Goal: Task Accomplishment & Management: Manage account settings

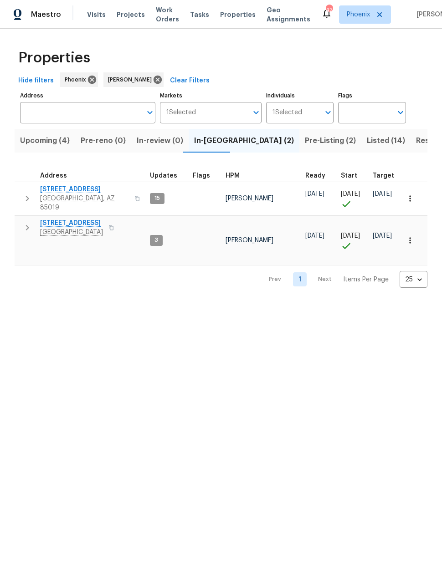
click at [54, 139] on span "Upcoming (4)" at bounding box center [45, 140] width 50 height 13
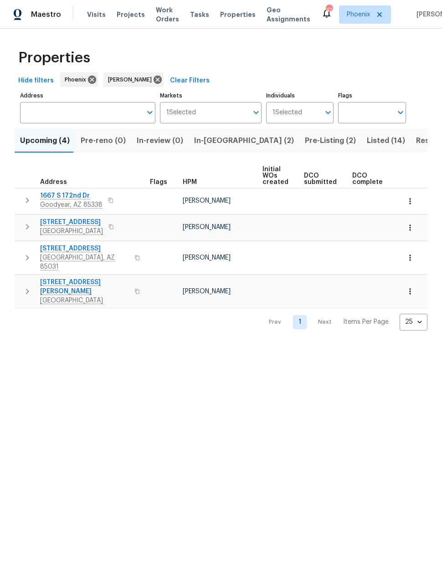
click at [54, 278] on span "[STREET_ADDRESS][PERSON_NAME]" at bounding box center [84, 287] width 89 height 18
click at [408, 287] on icon "button" at bounding box center [409, 291] width 9 height 9
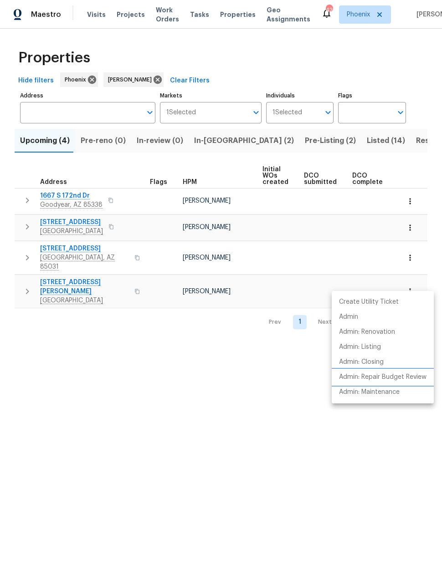
click at [397, 377] on p "Admin: Repair Budget Review" at bounding box center [382, 378] width 87 height 10
click at [74, 273] on div at bounding box center [221, 288] width 442 height 576
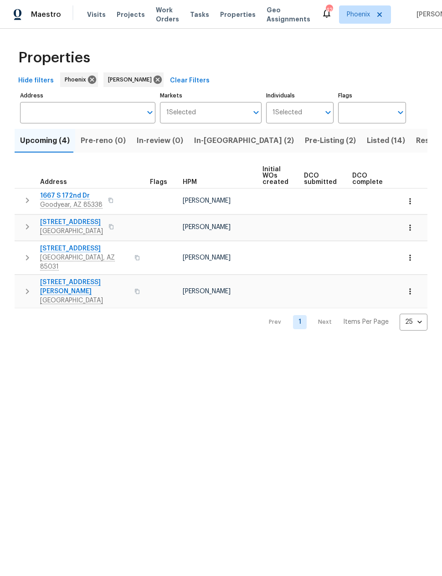
click at [79, 278] on span "6633 W Colter St" at bounding box center [84, 287] width 89 height 18
click at [416, 143] on span "Resale (5)" at bounding box center [434, 140] width 36 height 13
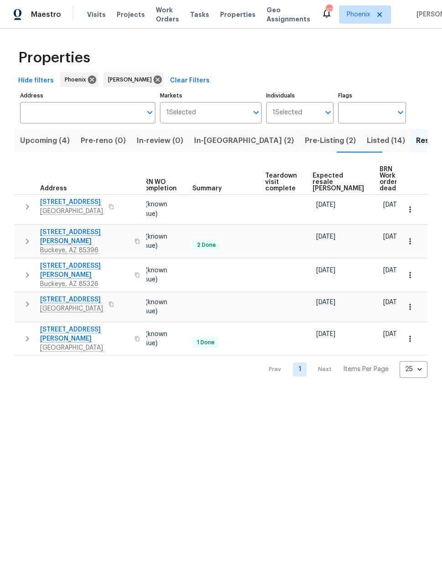
scroll to position [0, 122]
click at [323, 177] on span "Expected resale [PERSON_NAME]" at bounding box center [338, 182] width 51 height 19
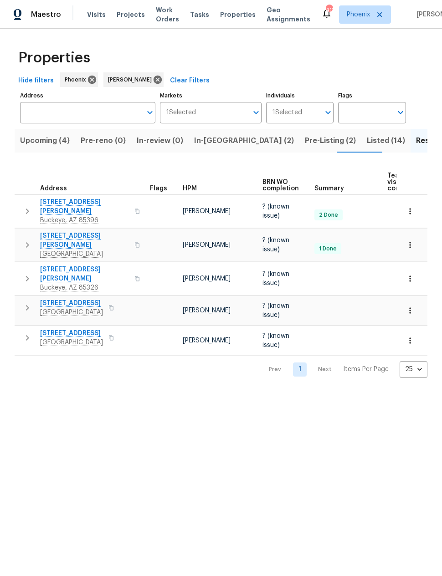
click at [360, 393] on html "Maestro Visits Projects Work Orders Tasks Properties Geo Assignments 40 Phoenix…" at bounding box center [221, 196] width 442 height 393
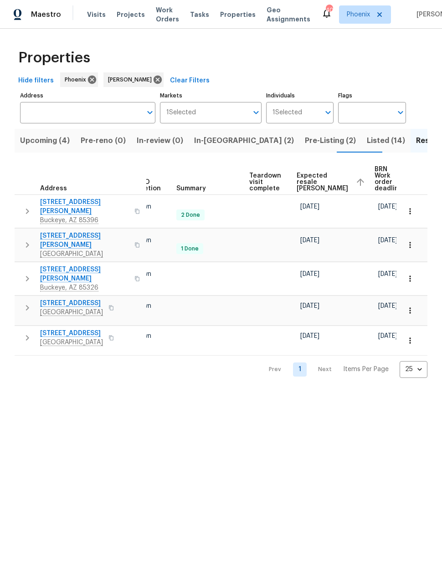
scroll to position [0, 138]
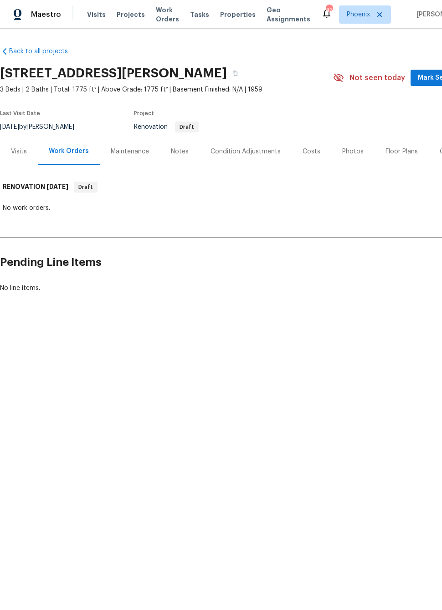
click at [255, 149] on div "Condition Adjustments" at bounding box center [245, 151] width 70 height 9
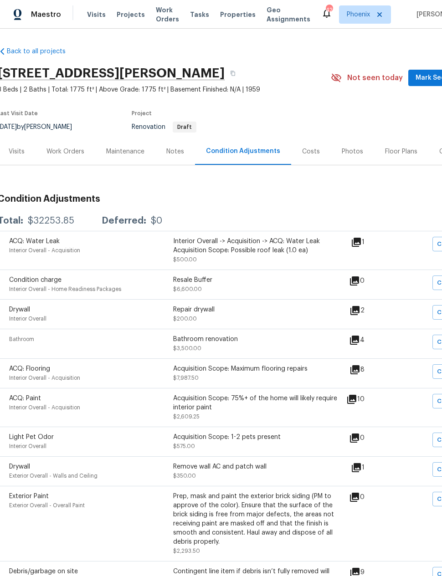
scroll to position [0, 2]
click at [20, 147] on div "Visits" at bounding box center [17, 151] width 16 height 9
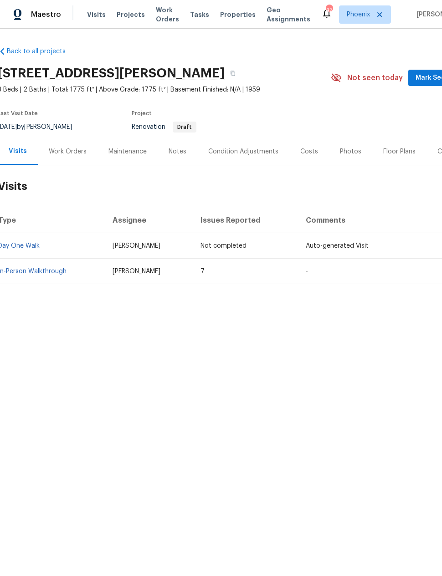
click at [41, 271] on link "In-Person Walkthrough" at bounding box center [32, 271] width 68 height 6
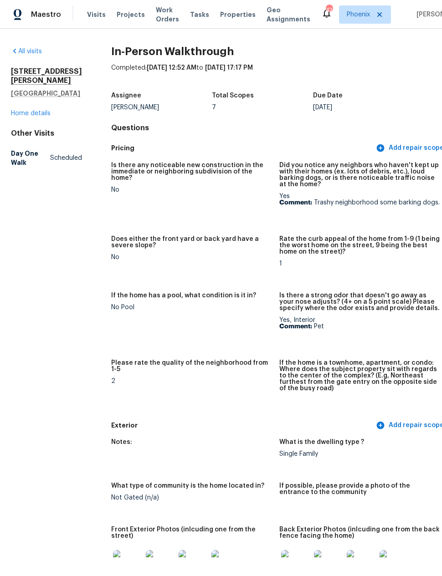
click at [35, 117] on link "Home details" at bounding box center [31, 113] width 40 height 6
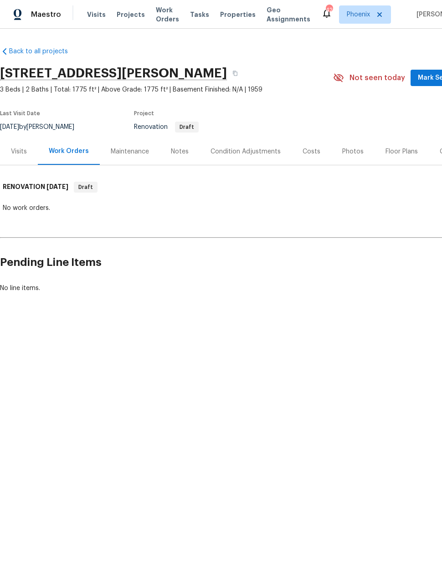
click at [184, 147] on div "Notes" at bounding box center [180, 151] width 18 height 9
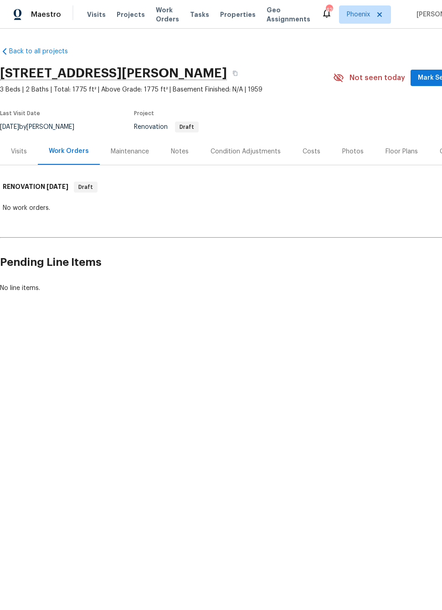
click at [393, 154] on div "Floor Plans" at bounding box center [401, 151] width 32 height 9
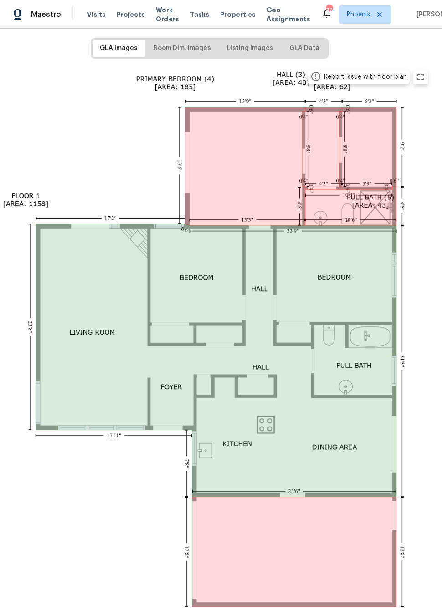
scroll to position [139, 47]
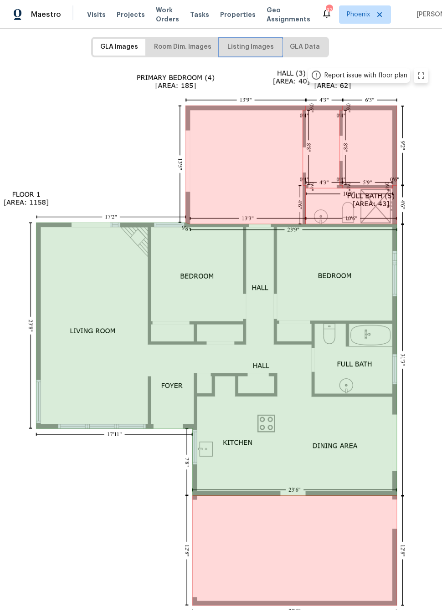
click at [251, 48] on span "Listing Images" at bounding box center [250, 46] width 46 height 11
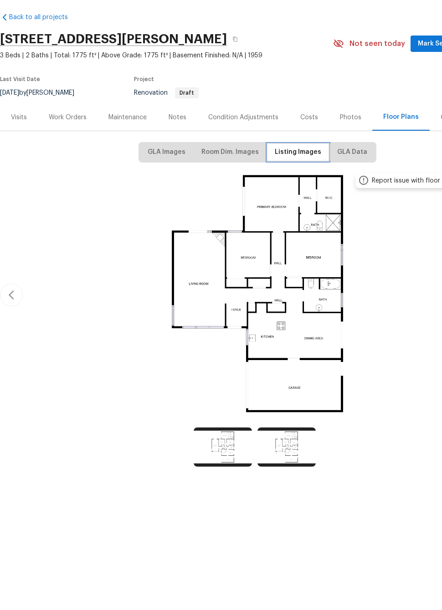
scroll to position [0, 0]
click at [17, 147] on div "Visits" at bounding box center [19, 151] width 16 height 9
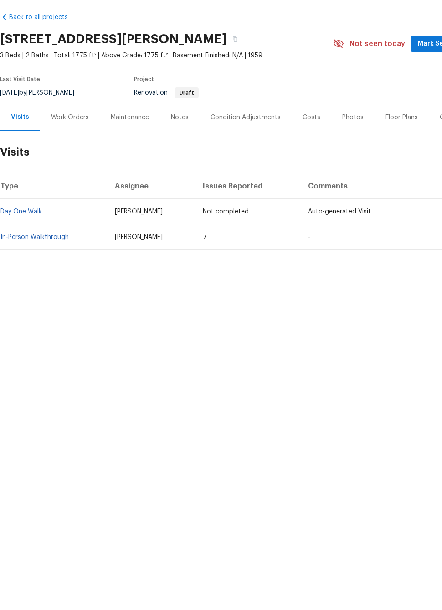
click at [54, 268] on link "In-Person Walkthrough" at bounding box center [34, 271] width 68 height 6
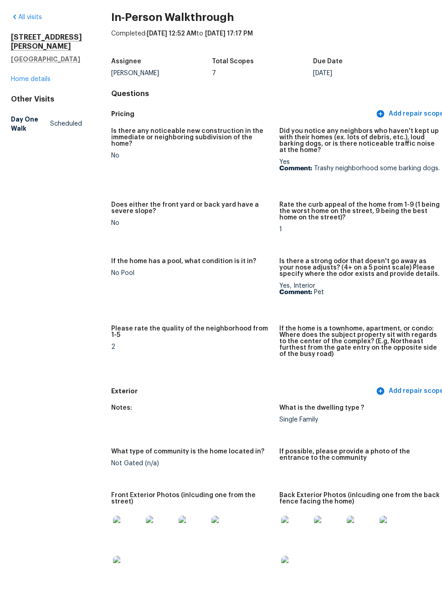
click at [43, 110] on link "Home details" at bounding box center [31, 113] width 40 height 6
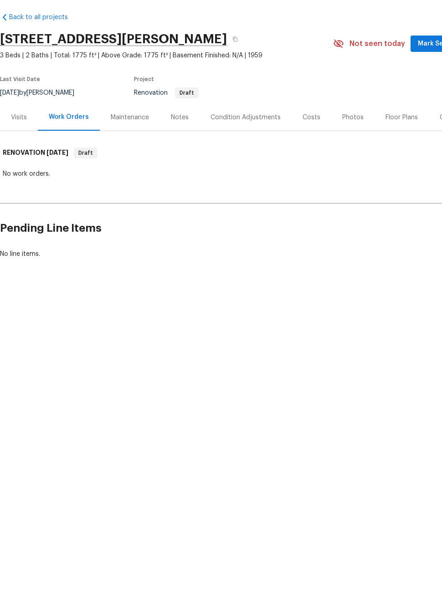
click at [228, 147] on div "Condition Adjustments" at bounding box center [245, 151] width 70 height 9
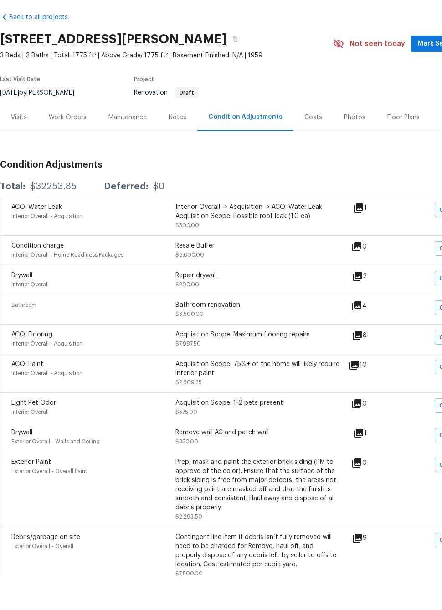
click at [19, 147] on div "Visits" at bounding box center [19, 151] width 16 height 9
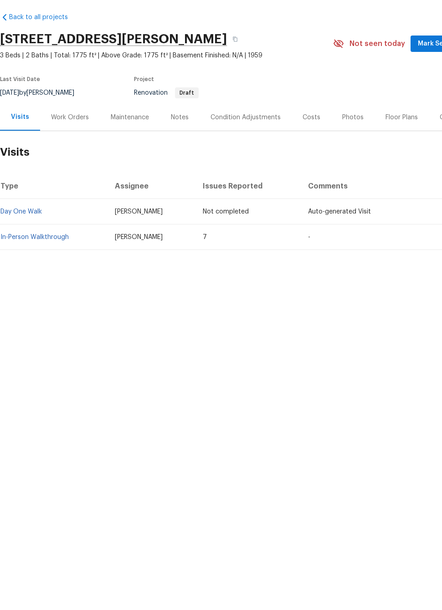
click at [38, 268] on link "In-Person Walkthrough" at bounding box center [34, 271] width 68 height 6
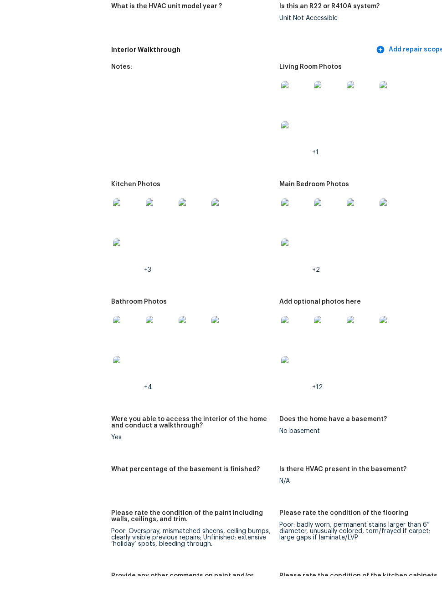
scroll to position [1053, 0]
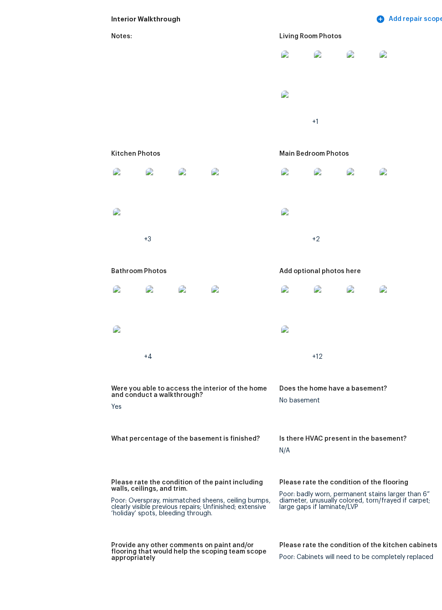
click at [113, 202] on img at bounding box center [127, 216] width 29 height 29
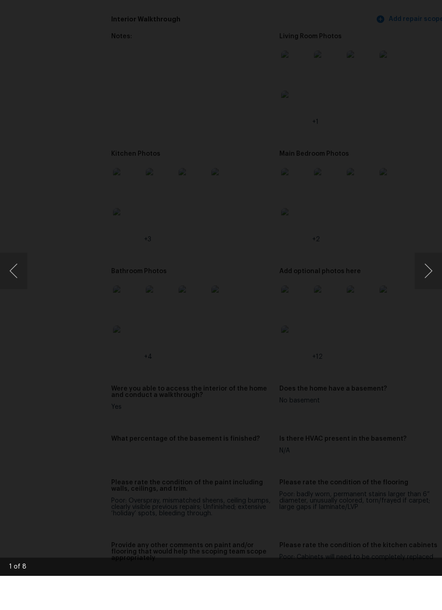
click at [417, 287] on button "Next image" at bounding box center [427, 305] width 27 height 36
click at [415, 287] on button "Next image" at bounding box center [427, 305] width 27 height 36
click at [414, 263] on img "Lightbox" at bounding box center [209, 305] width 410 height 566
click at [425, 287] on button "Next image" at bounding box center [427, 305] width 27 height 36
click at [423, 287] on button "Next image" at bounding box center [427, 305] width 27 height 36
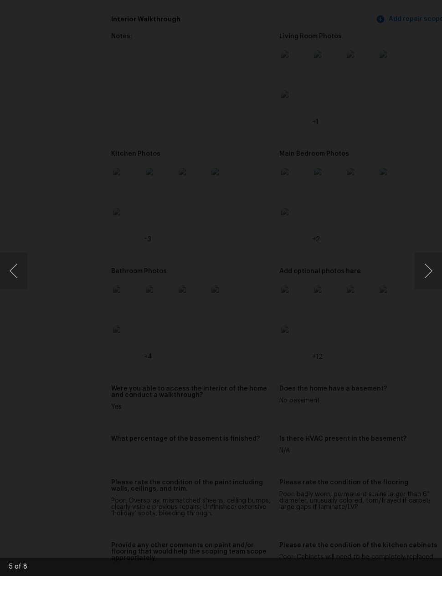
click at [423, 287] on button "Next image" at bounding box center [427, 305] width 27 height 36
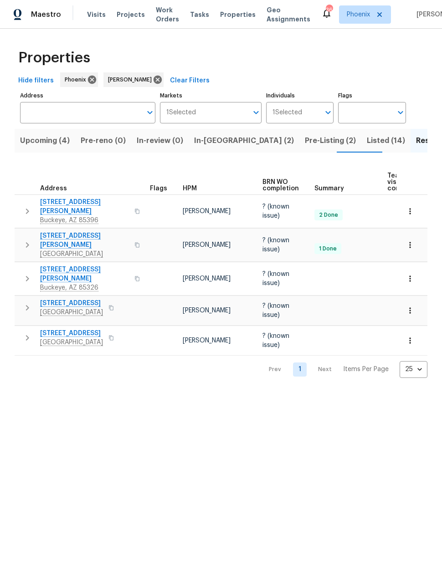
click at [305, 143] on span "Pre-Listing (2)" at bounding box center [330, 140] width 51 height 13
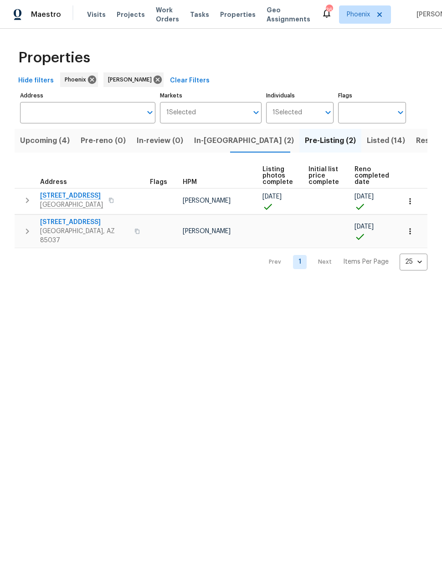
click at [73, 196] on span "[STREET_ADDRESS]" at bounding box center [71, 195] width 63 height 9
click at [208, 143] on span "In-[GEOGRAPHIC_DATA] (2)" at bounding box center [244, 140] width 100 height 13
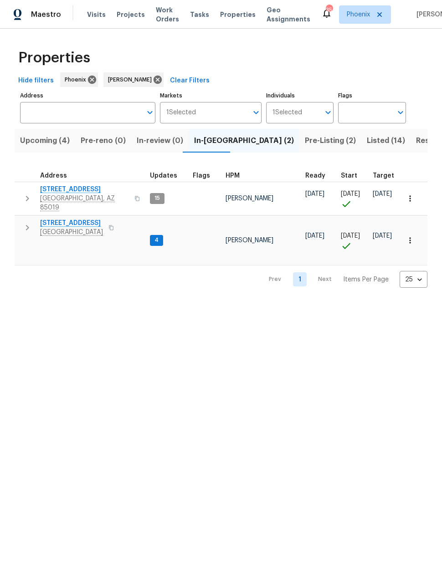
click at [72, 219] on span "[STREET_ADDRESS]" at bounding box center [71, 223] width 63 height 9
click at [416, 144] on span "Resale (5)" at bounding box center [434, 140] width 36 height 13
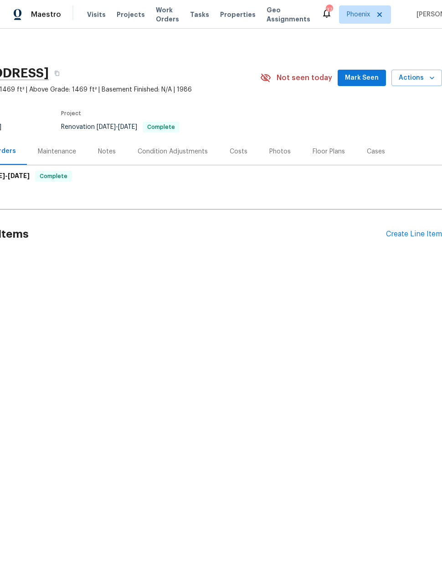
scroll to position [0, 73]
click at [408, 231] on div "Create Line Item" at bounding box center [414, 234] width 56 height 9
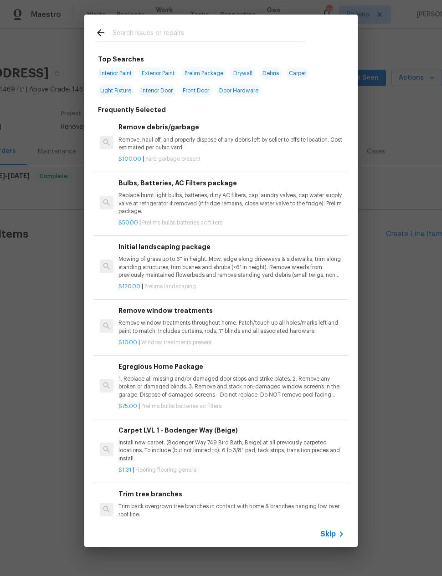
click at [215, 32] on input "text" at bounding box center [208, 34] width 193 height 14
click at [275, 143] on p "Remove, haul off, and properly dispose of any debris left by seller to offsite …" at bounding box center [231, 143] width 226 height 15
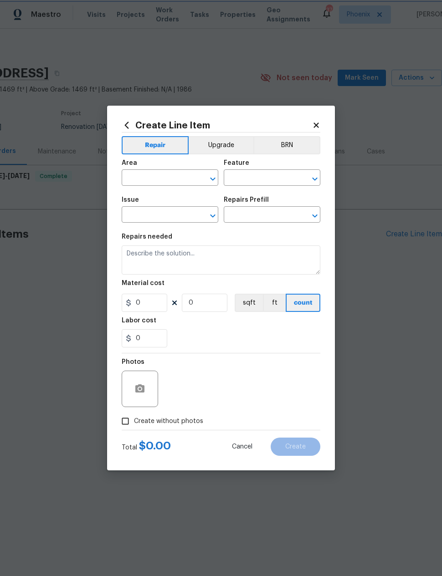
type input "Debris/garbage on site"
type input "Remove debris/garbage $100.00"
type textarea "Remove, haul off, and properly dispose of any debris left by seller to offsite …"
type input "100"
type input "1"
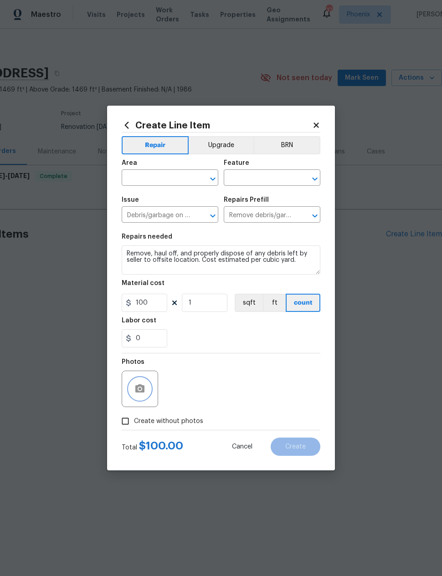
click at [138, 387] on icon "button" at bounding box center [139, 388] width 9 height 8
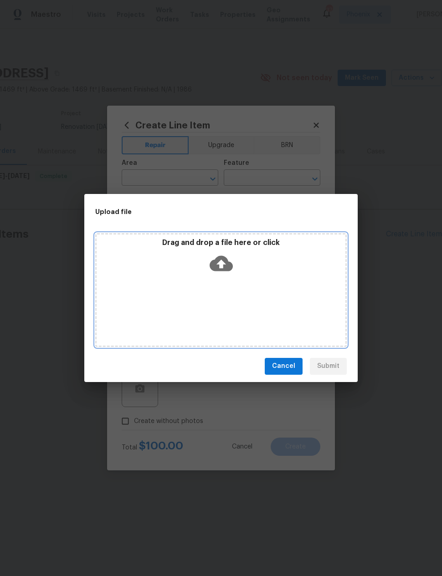
click at [226, 259] on icon at bounding box center [220, 262] width 23 height 15
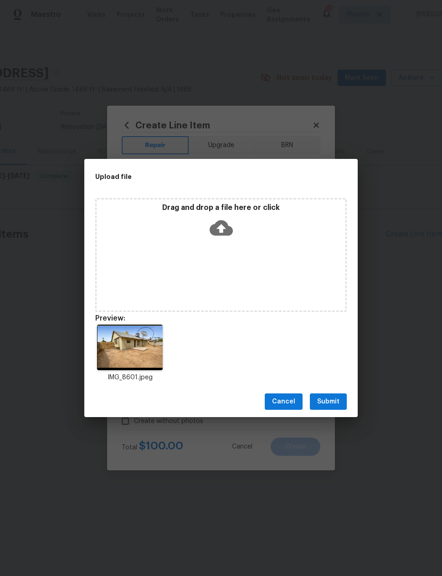
click at [333, 402] on span "Submit" at bounding box center [328, 401] width 22 height 11
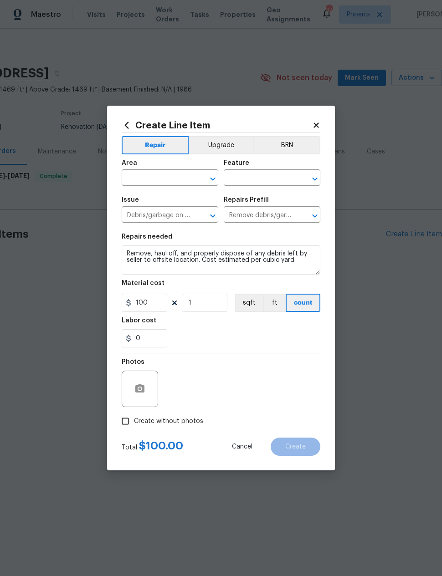
click at [185, 177] on input "text" at bounding box center [157, 179] width 71 height 14
click at [173, 206] on li "Exterior Addition" at bounding box center [170, 198] width 97 height 15
type input "Exterior Addition"
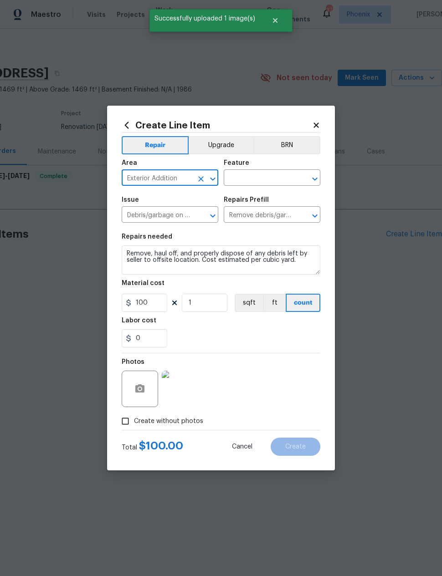
click at [204, 175] on icon "Clear" at bounding box center [200, 178] width 9 height 9
click at [174, 215] on li "Exterior Overall" at bounding box center [170, 213] width 97 height 15
type input "Exterior Overall"
click at [268, 180] on input "text" at bounding box center [259, 179] width 71 height 14
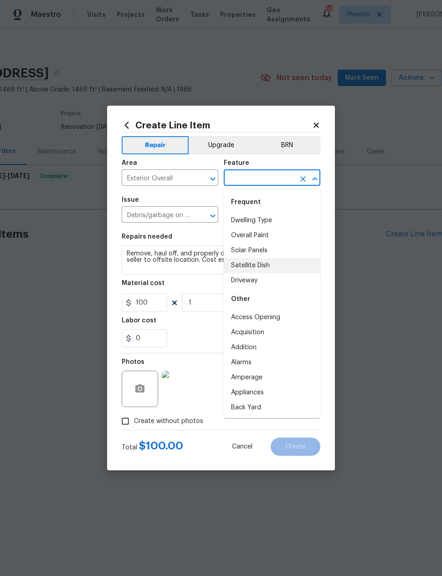
click at [262, 266] on li "Satellite Dish" at bounding box center [272, 265] width 97 height 15
type input "Satellite Dish"
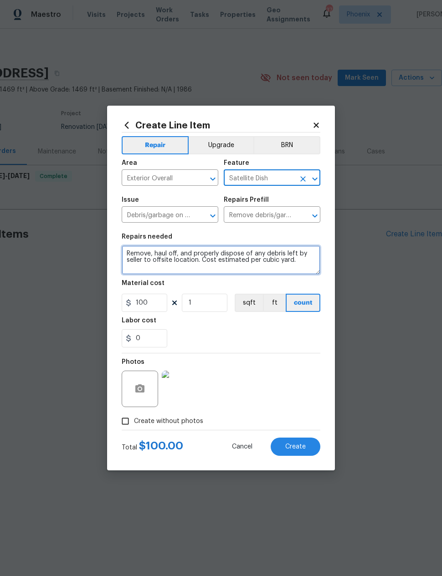
click at [130, 254] on textarea "Remove, haul off, and properly dispose of any debris left by seller to offsite …" at bounding box center [221, 259] width 199 height 29
click at [146, 253] on textarea "Remove, haul off, and properly dispose of any debris left by seller to offsite …" at bounding box center [221, 259] width 199 height 29
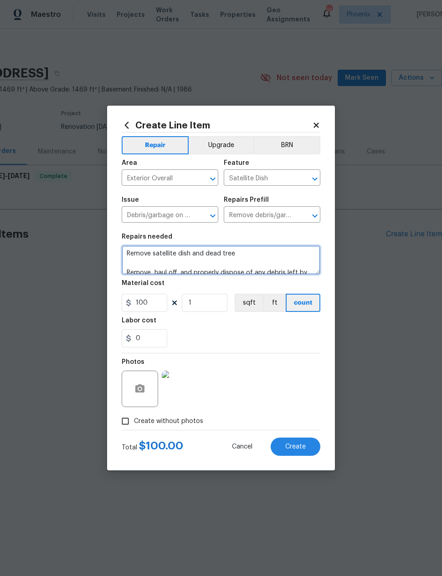
type textarea "Remove satellite dish and dead tree Remove, haul off, and properly dispose of a…"
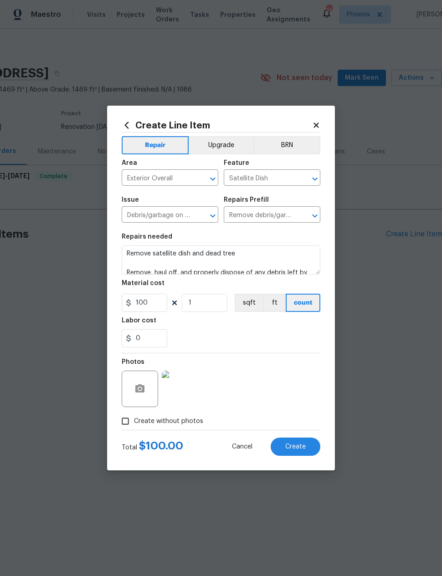
click at [287, 346] on div "0" at bounding box center [221, 338] width 199 height 18
click at [301, 449] on span "Create" at bounding box center [295, 447] width 20 height 7
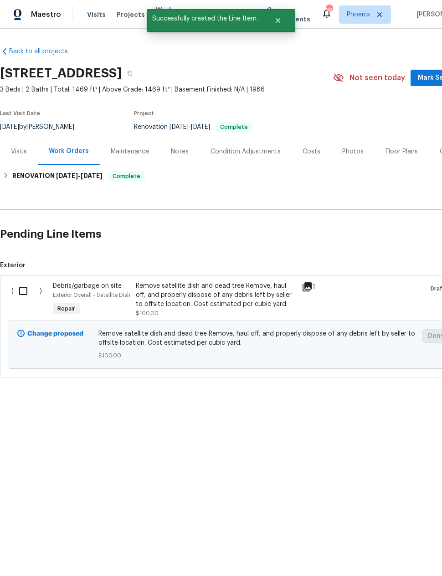
scroll to position [0, 0]
click at [223, 292] on div "Remove satellite dish and dead tree Remove, haul off, and properly dispose of a…" at bounding box center [216, 294] width 160 height 27
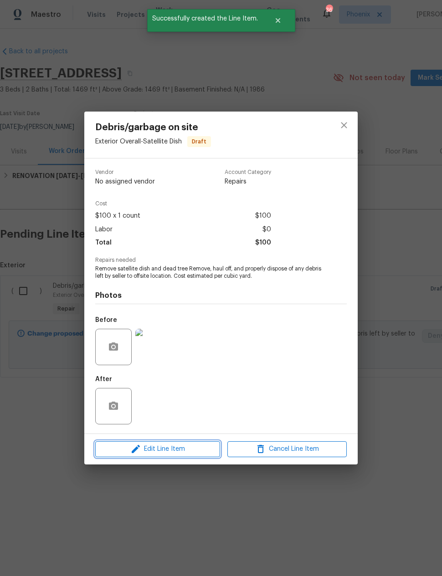
click at [193, 453] on span "Edit Line Item" at bounding box center [157, 449] width 119 height 11
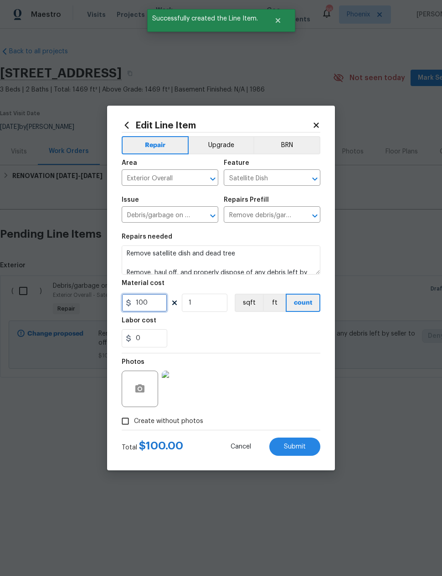
click at [150, 306] on input "100" at bounding box center [145, 303] width 46 height 18
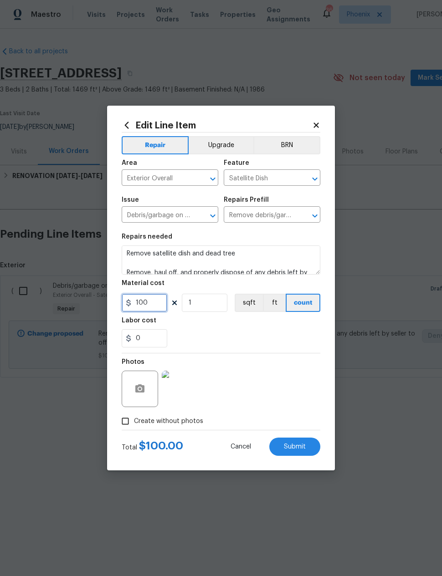
click at [150, 306] on input "100" at bounding box center [145, 303] width 46 height 18
click at [147, 304] on input "100" at bounding box center [145, 303] width 46 height 18
click at [147, 303] on input "100" at bounding box center [145, 303] width 46 height 18
type input "200"
click at [281, 340] on div "0" at bounding box center [221, 338] width 199 height 18
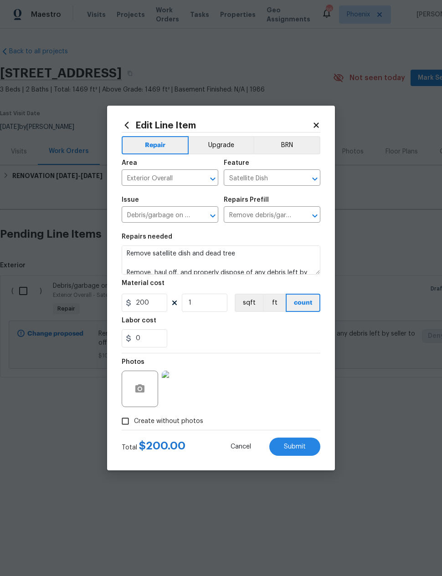
click at [299, 450] on span "Submit" at bounding box center [295, 447] width 22 height 7
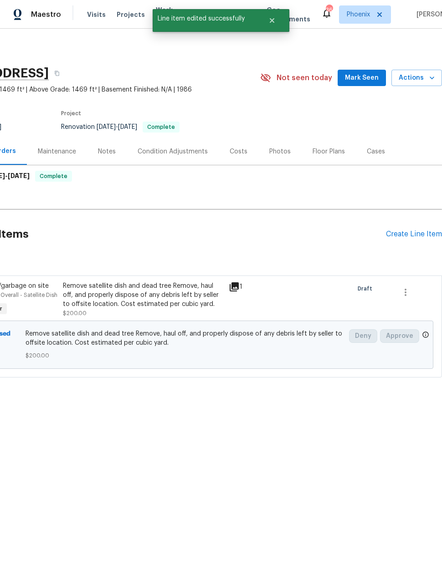
scroll to position [0, 73]
click at [402, 235] on div "Create Line Item" at bounding box center [414, 234] width 56 height 9
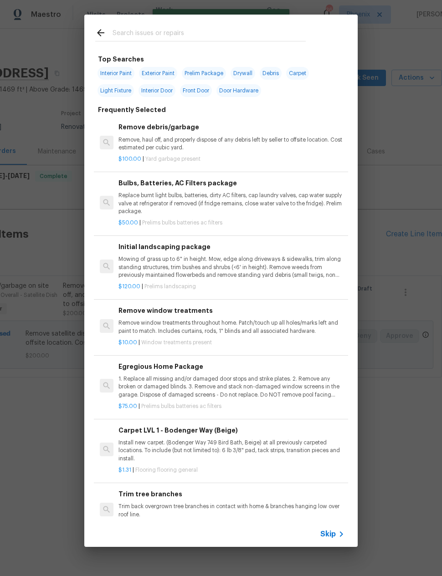
click at [219, 31] on input "text" at bounding box center [208, 34] width 193 height 14
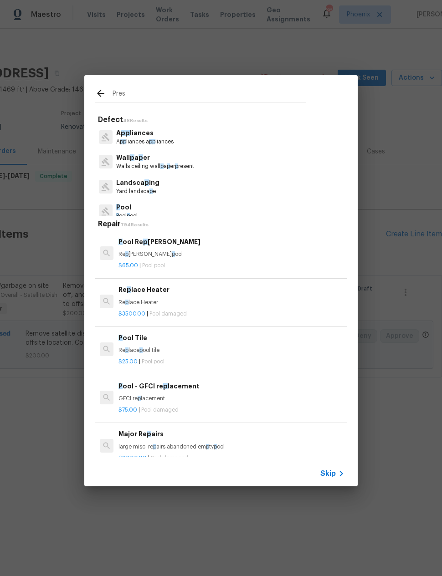
type input "Press"
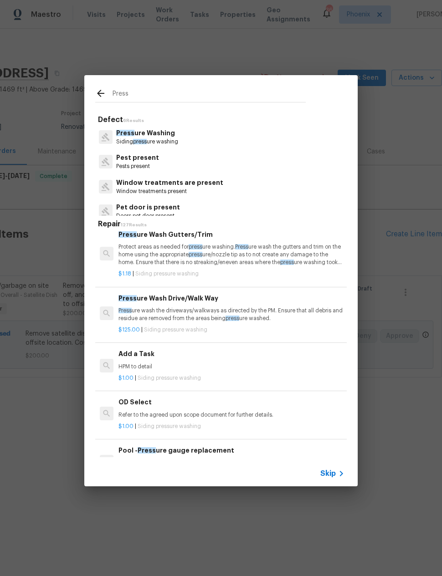
scroll to position [71, 0]
click at [263, 320] on p "Press ure wash the driveways/walkways as directed by the PM. Ensure that all de…" at bounding box center [231, 314] width 226 height 15
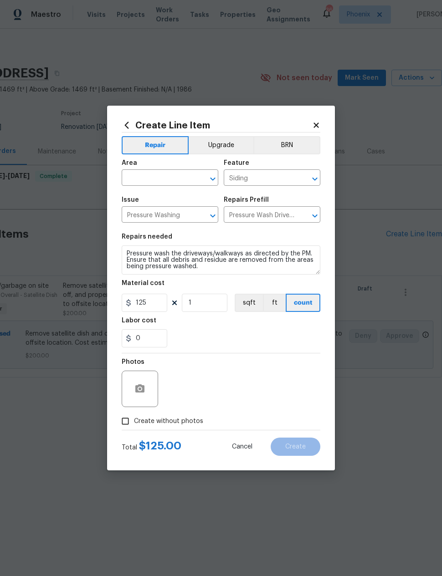
click at [263, 320] on div "Labor cost" at bounding box center [221, 323] width 199 height 12
click at [188, 181] on input "text" at bounding box center [157, 179] width 71 height 14
type input "d"
click at [171, 216] on li "Exterior Overall" at bounding box center [170, 213] width 97 height 15
type input "Exterior Overall"
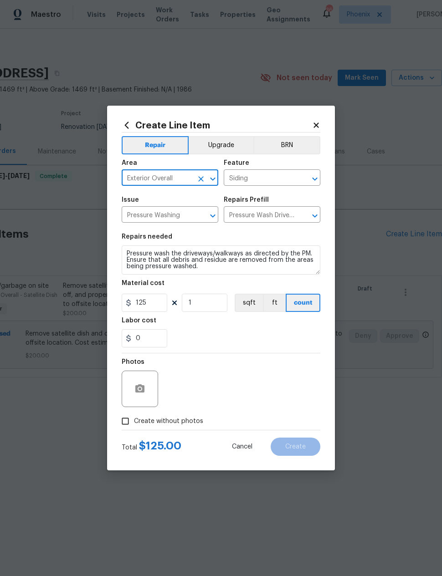
click at [269, 180] on input "Siding" at bounding box center [259, 179] width 71 height 14
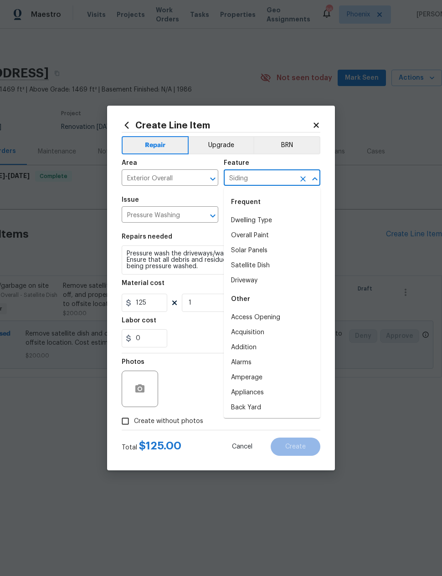
click at [251, 280] on li "Driveway" at bounding box center [272, 280] width 97 height 15
type input "Driveway"
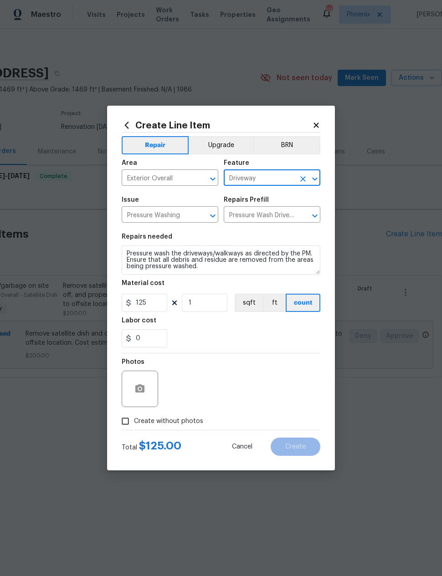
click at [239, 340] on div "0" at bounding box center [221, 338] width 199 height 18
click at [125, 422] on input "Create without photos" at bounding box center [125, 421] width 17 height 17
checkbox input "true"
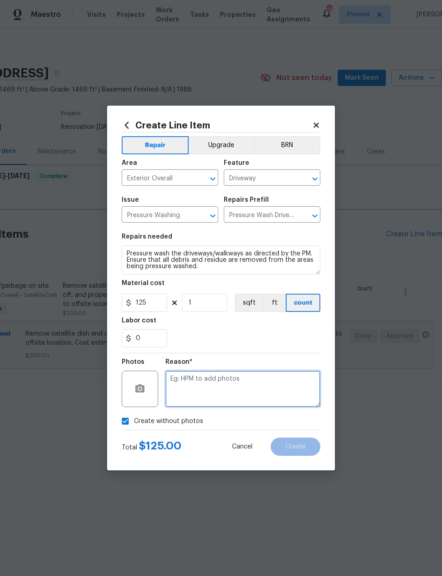
click at [225, 388] on textarea at bounding box center [242, 389] width 155 height 36
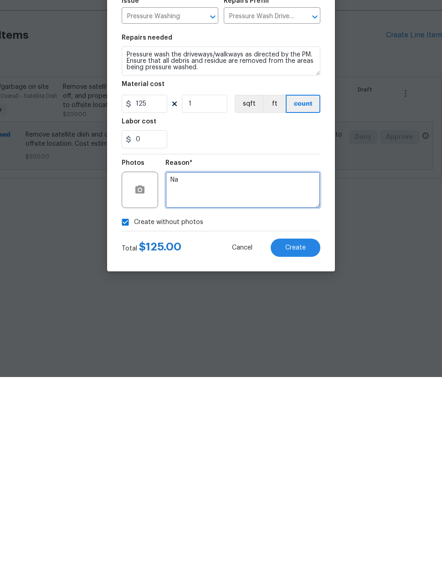
scroll to position [0, 0]
type textarea "Na"
click at [307, 438] on button "Create" at bounding box center [296, 447] width 50 height 18
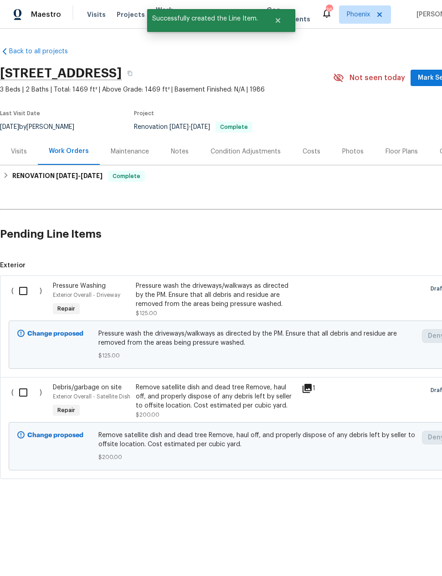
click at [27, 392] on input "checkbox" at bounding box center [27, 392] width 26 height 19
checkbox input "true"
click at [21, 287] on input "checkbox" at bounding box center [27, 290] width 26 height 19
checkbox input "true"
click at [397, 551] on span "Create Work Order" at bounding box center [389, 553] width 61 height 11
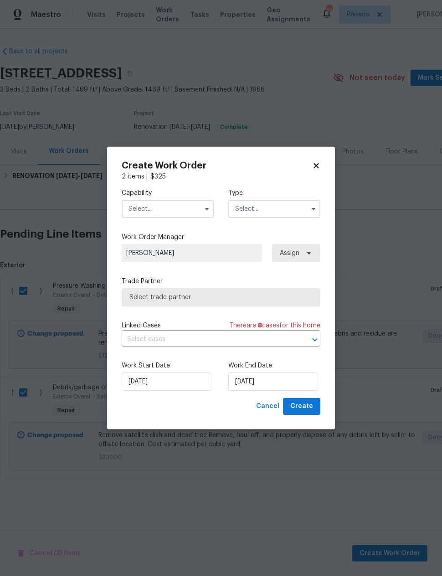
click at [138, 201] on input "text" at bounding box center [168, 209] width 92 height 18
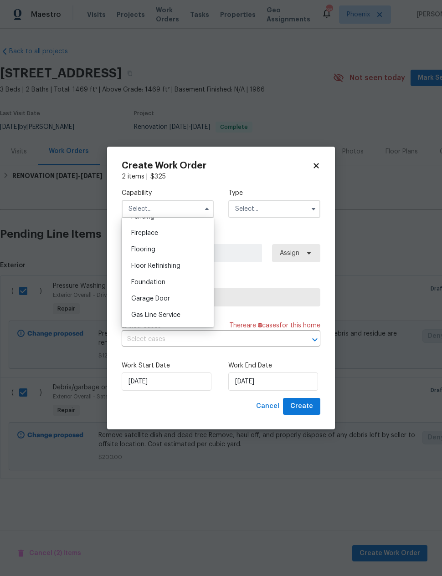
scroll to position [346, 0]
click at [140, 314] on div "General Contractor" at bounding box center [167, 318] width 87 height 16
type input "General Contractor"
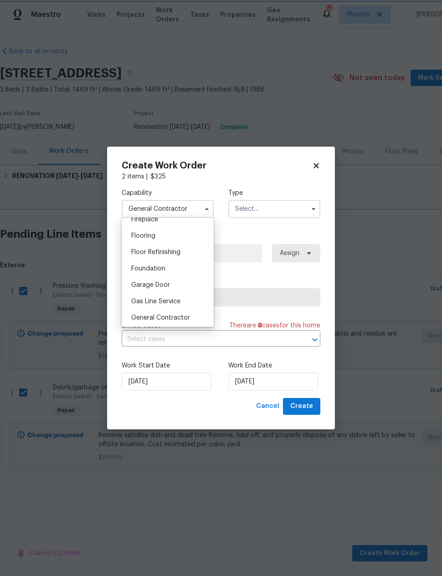
scroll to position [363, 0]
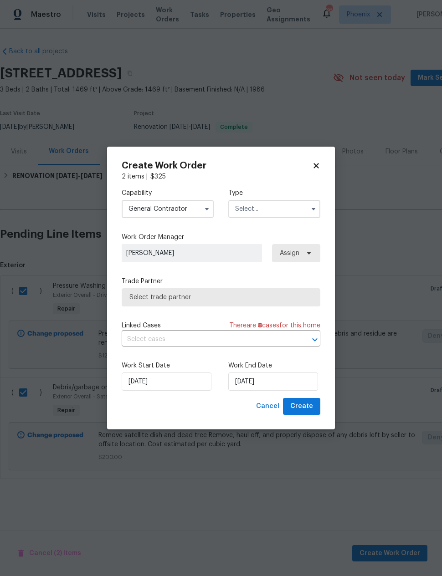
click at [278, 209] on input "text" at bounding box center [274, 209] width 92 height 18
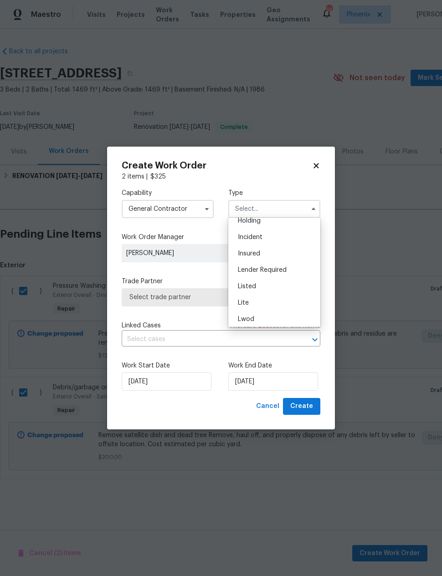
scroll to position [44, 0]
click at [282, 283] on div "Listed" at bounding box center [273, 282] width 87 height 16
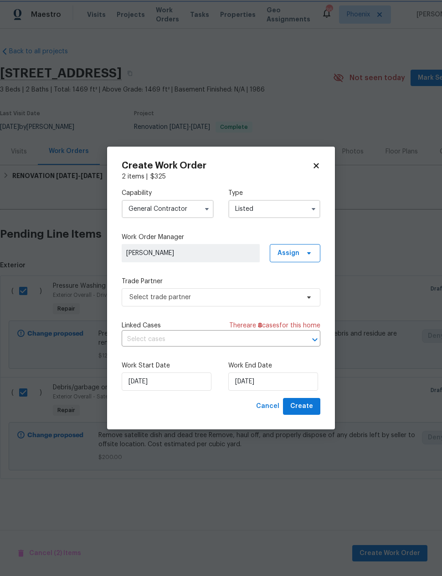
type input "Listed"
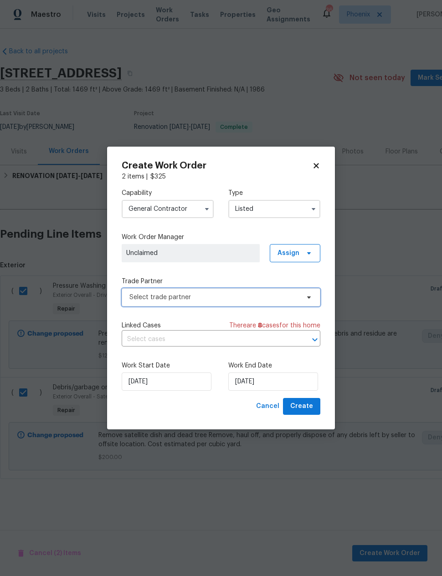
click at [277, 295] on span "Select trade partner" at bounding box center [214, 297] width 170 height 9
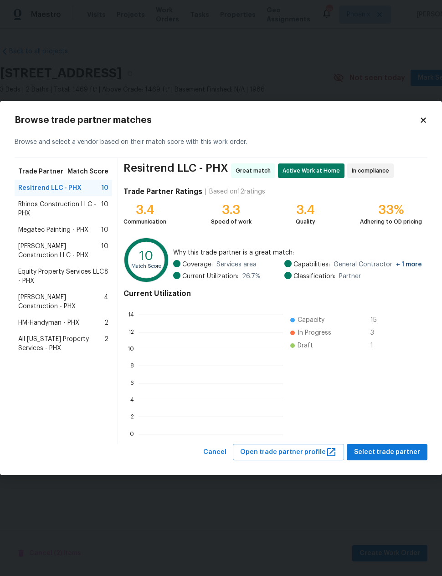
scroll to position [1, 1]
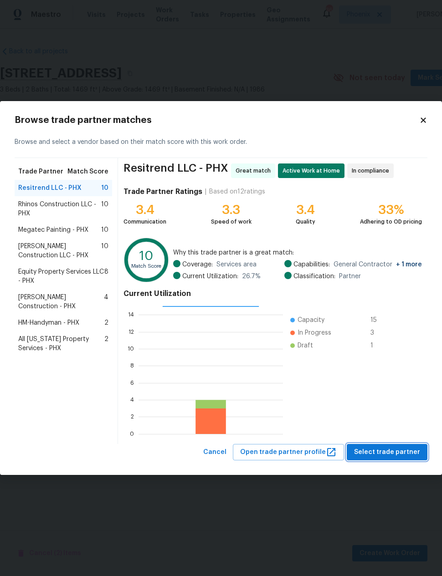
click at [392, 451] on span "Select trade partner" at bounding box center [387, 452] width 66 height 11
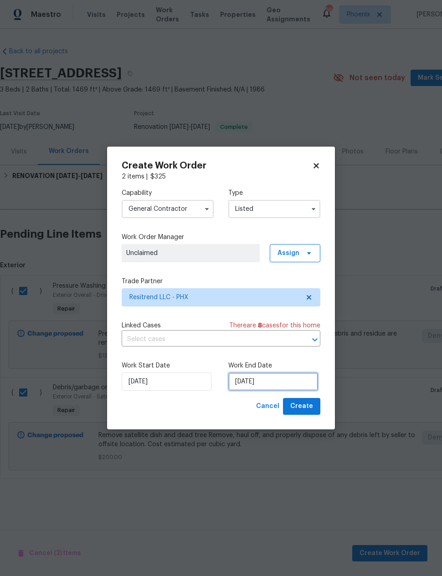
click at [265, 386] on input "9/3/2025" at bounding box center [273, 382] width 90 height 18
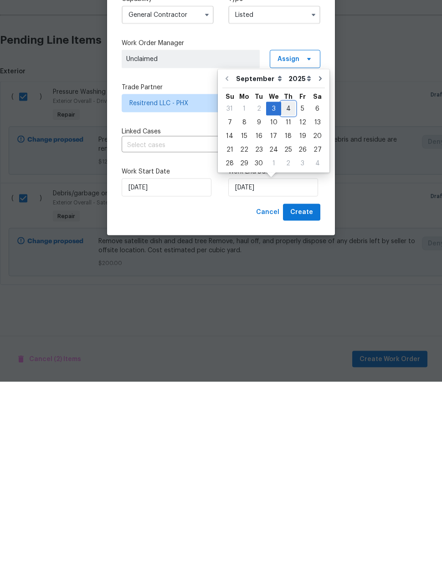
click at [286, 296] on div "4" at bounding box center [288, 302] width 14 height 13
type input "9/4/2025"
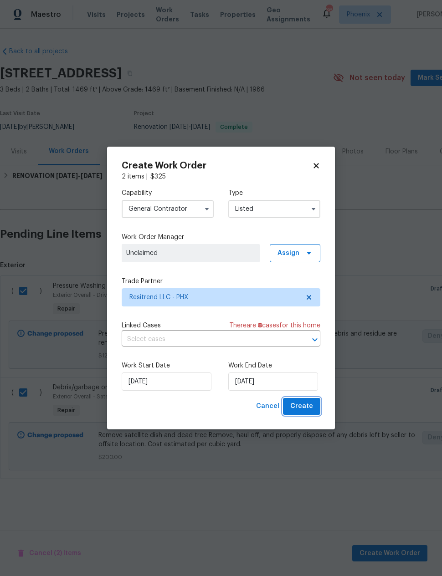
click at [310, 412] on span "Create" at bounding box center [301, 406] width 23 height 11
checkbox input "false"
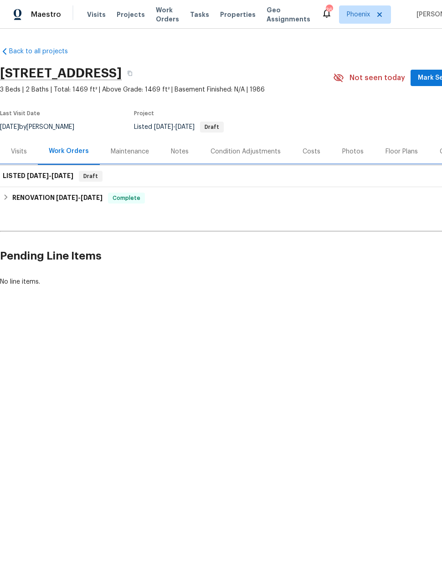
click at [19, 178] on h6 "LISTED 9/3/25 - 9/4/25" at bounding box center [38, 176] width 71 height 11
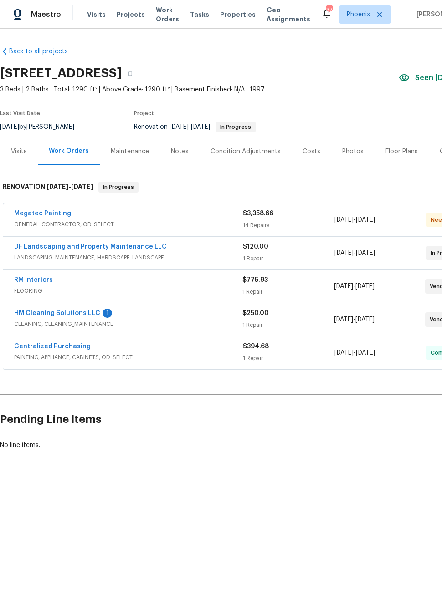
click at [94, 312] on link "HM Cleaning Solutions LLC" at bounding box center [57, 313] width 86 height 6
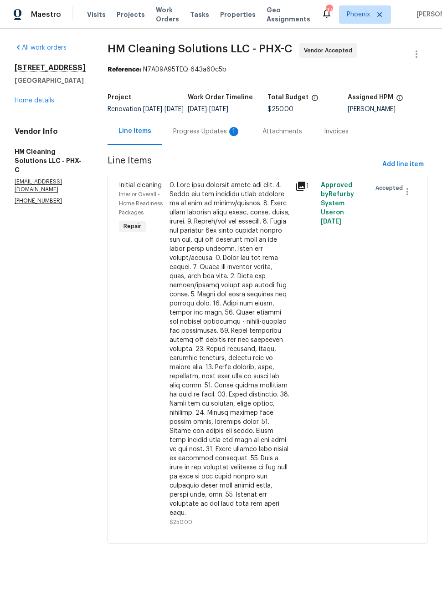
click at [240, 136] on div "Progress Updates 1" at bounding box center [206, 131] width 67 height 9
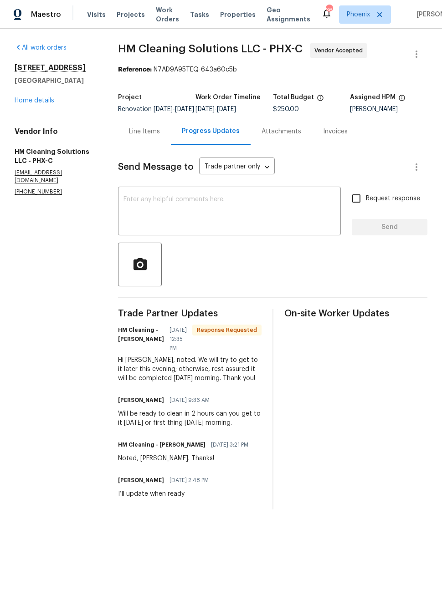
click at [289, 219] on textarea at bounding box center [229, 212] width 212 height 32
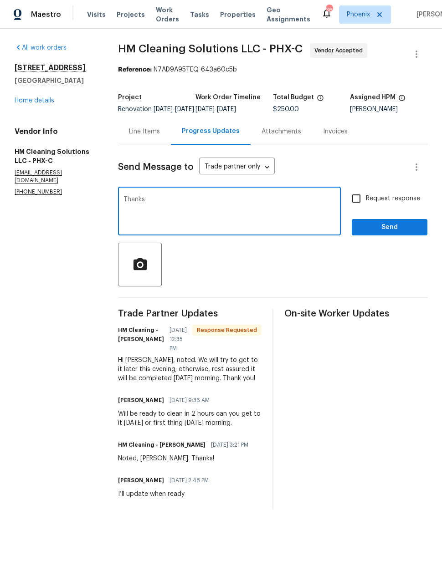
type textarea "Thanks"
click at [396, 233] on span "Send" at bounding box center [389, 227] width 61 height 11
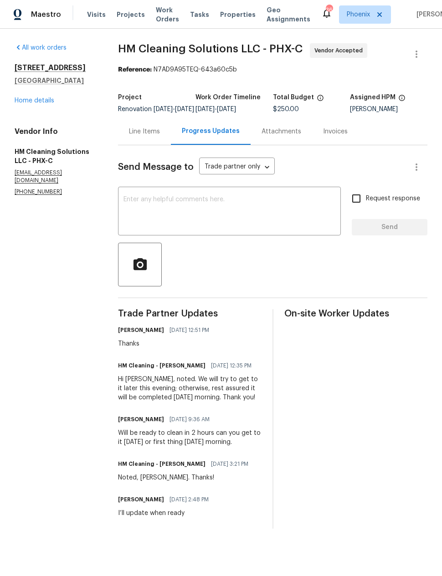
click at [37, 102] on link "Home details" at bounding box center [35, 100] width 40 height 6
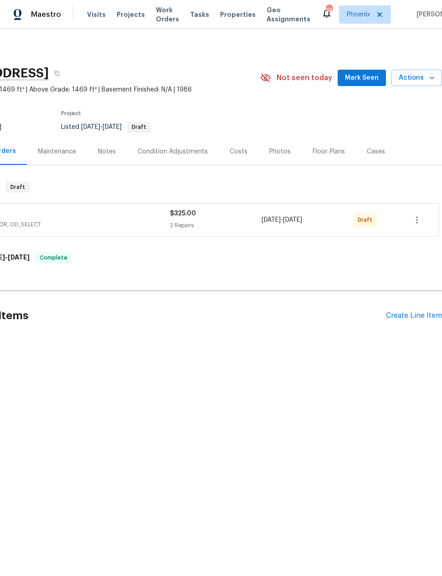
scroll to position [0, 73]
click at [415, 221] on icon "button" at bounding box center [416, 220] width 11 height 11
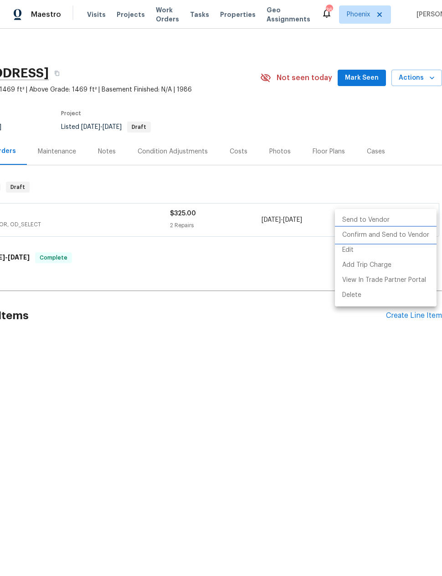
click at [410, 232] on li "Confirm and Send to Vendor" at bounding box center [386, 235] width 102 height 15
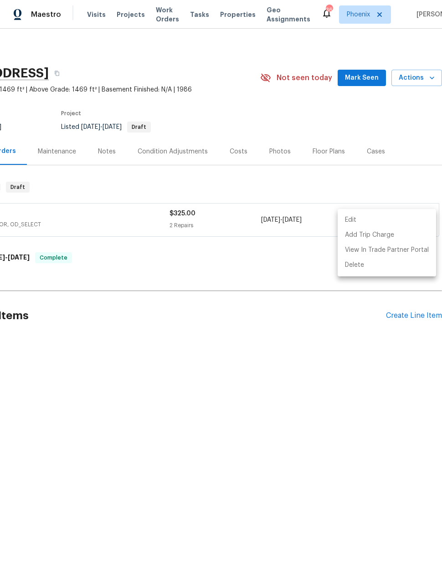
click at [347, 394] on div at bounding box center [221, 288] width 442 height 576
